Goal: Task Accomplishment & Management: Manage account settings

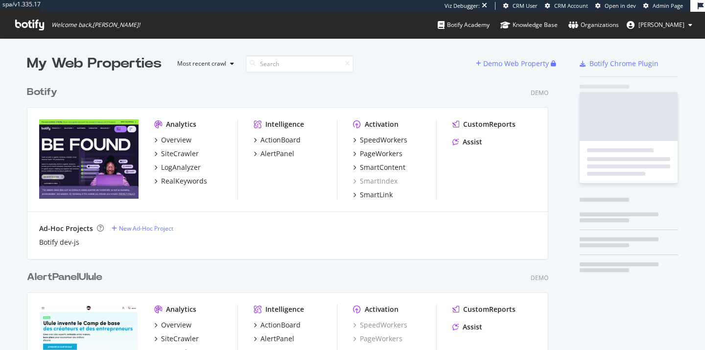
scroll to position [1042, 529]
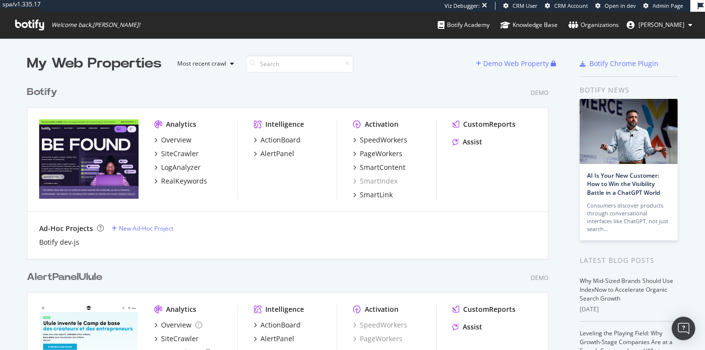
click at [646, 25] on span "[PERSON_NAME]" at bounding box center [662, 25] width 46 height 8
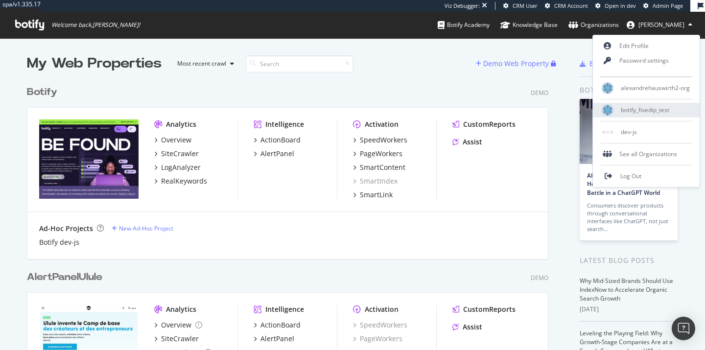
click at [630, 113] on span "botify_fixedip_test" at bounding box center [645, 110] width 48 height 8
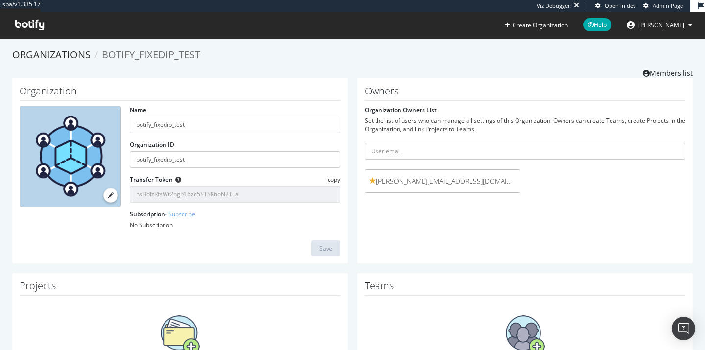
scroll to position [88, 0]
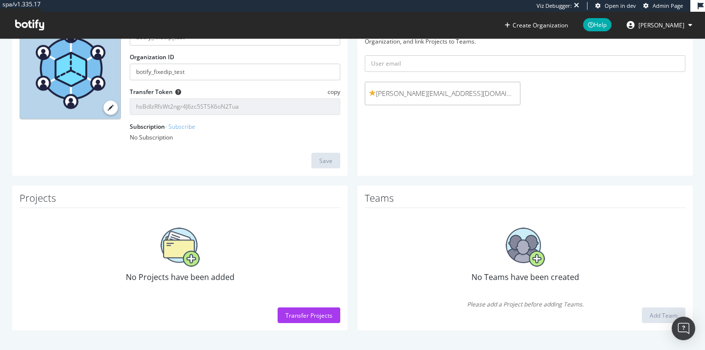
click at [657, 34] on ul "Create Organization Help [PERSON_NAME]" at bounding box center [601, 25] width 208 height 26
click at [657, 24] on span "[PERSON_NAME]" at bounding box center [662, 25] width 46 height 8
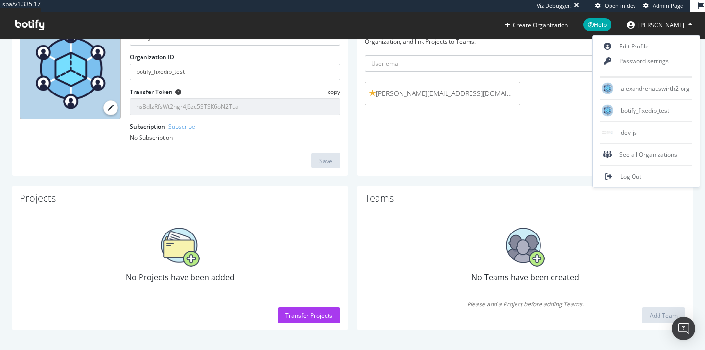
click at [631, 99] on div at bounding box center [646, 99] width 92 height 0
click at [635, 86] on span "alexandrehauswirth2-org" at bounding box center [655, 88] width 69 height 8
type input "alexandrehauswirth2-org"
type input "AAp3K27ofFB380ewLlorKsGjCDt4XMQW"
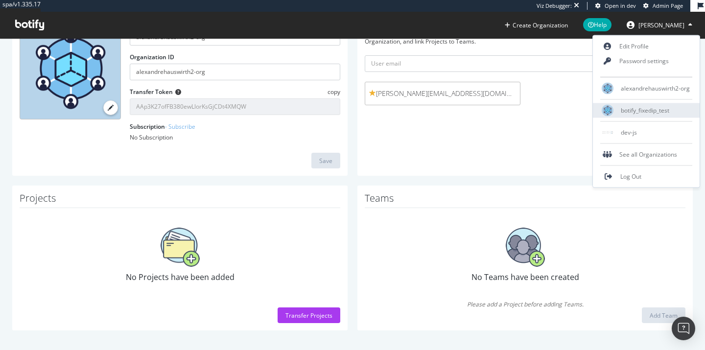
click at [688, 110] on div "botify_fixedip_test" at bounding box center [646, 110] width 107 height 15
type input "botify_fixedip_test"
type input "hsBdIzRfsWt2ngr4J6zc5STSK6oN2Tua"
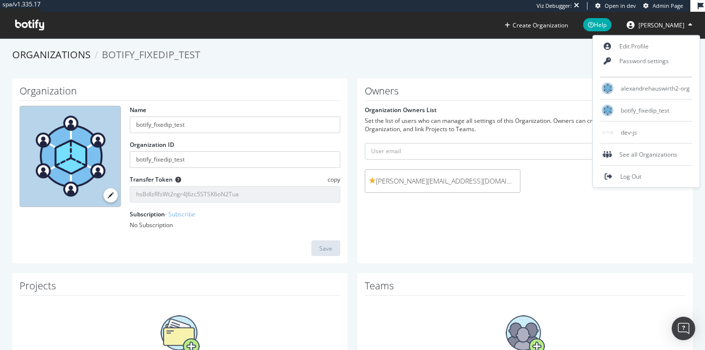
scroll to position [88, 0]
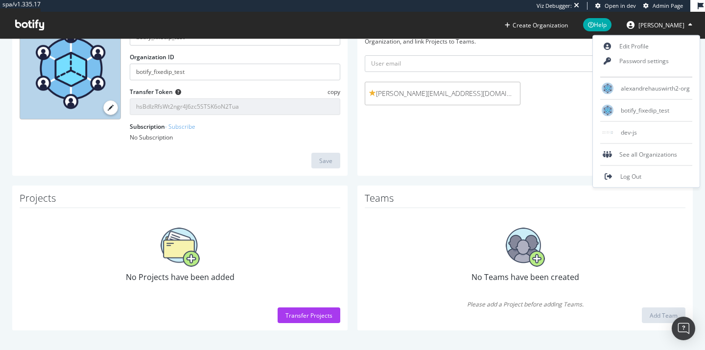
click at [513, 193] on h1 "Teams" at bounding box center [525, 200] width 321 height 15
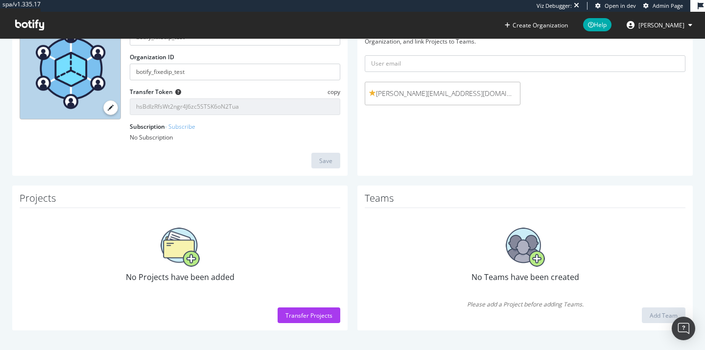
scroll to position [0, 0]
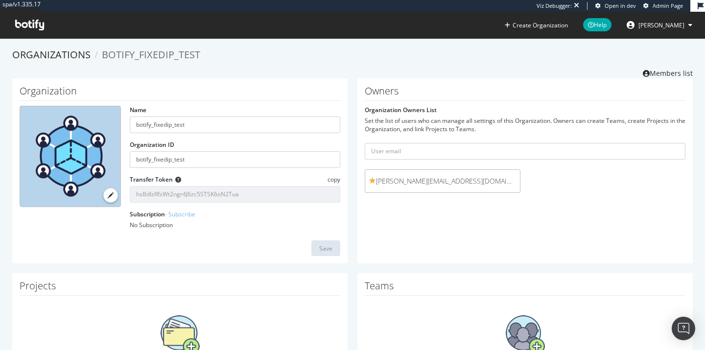
click at [639, 27] on span "[PERSON_NAME]" at bounding box center [662, 25] width 46 height 8
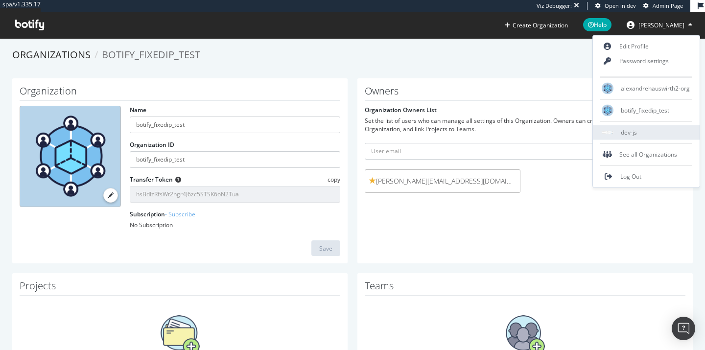
click at [623, 130] on span "dev-js" at bounding box center [629, 132] width 16 height 8
type input "dev-js"
type input "cGyoXgkUKEf2jcYLy2jPyKcLev10LxSO"
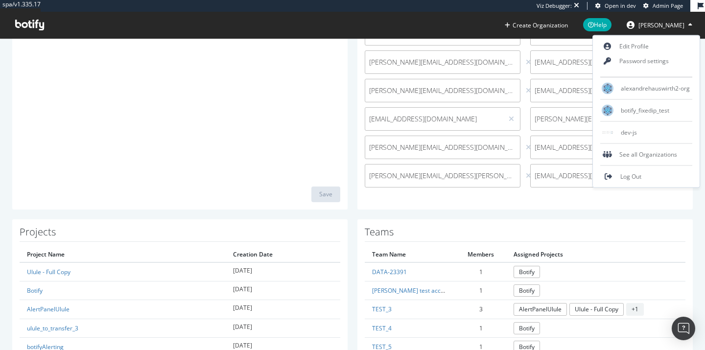
scroll to position [402, 0]
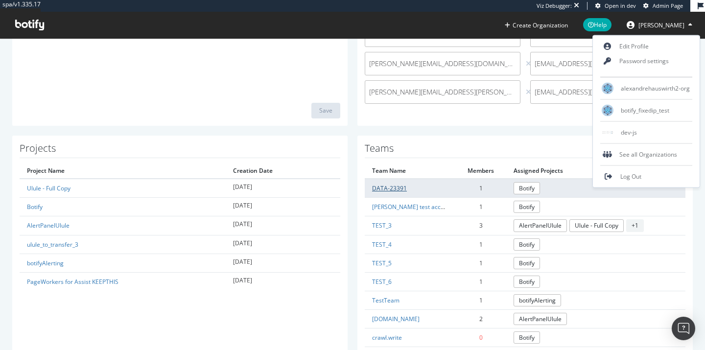
click at [379, 186] on link "DATA-23391" at bounding box center [389, 188] width 35 height 8
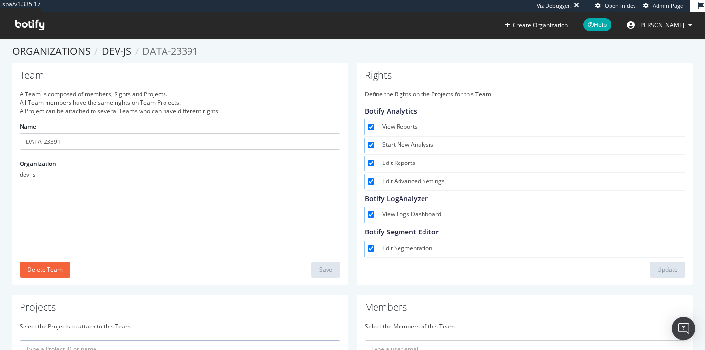
scroll to position [2, 0]
click at [372, 145] on input "Start New Analysis" at bounding box center [371, 147] width 6 height 6
checkbox input "false"
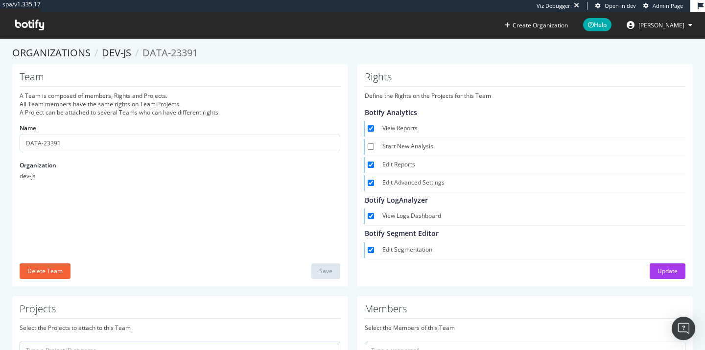
scroll to position [0, 0]
